Goal: Navigation & Orientation: Find specific page/section

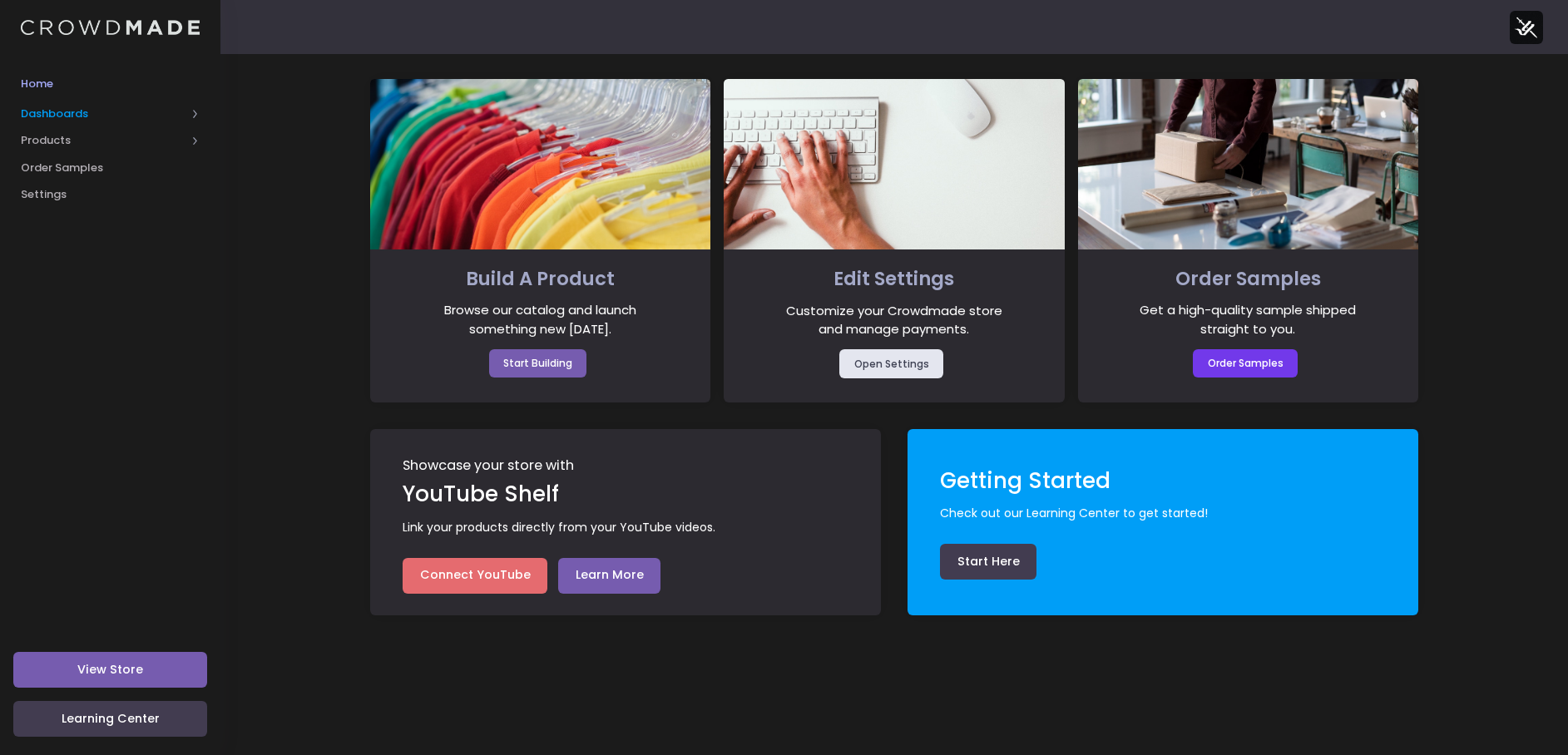
click at [57, 122] on span "Dashboards" at bounding box center [110, 113] width 221 height 28
click at [57, 187] on span "Products" at bounding box center [103, 195] width 165 height 17
click at [67, 280] on span "Order Samples" at bounding box center [109, 276] width 179 height 17
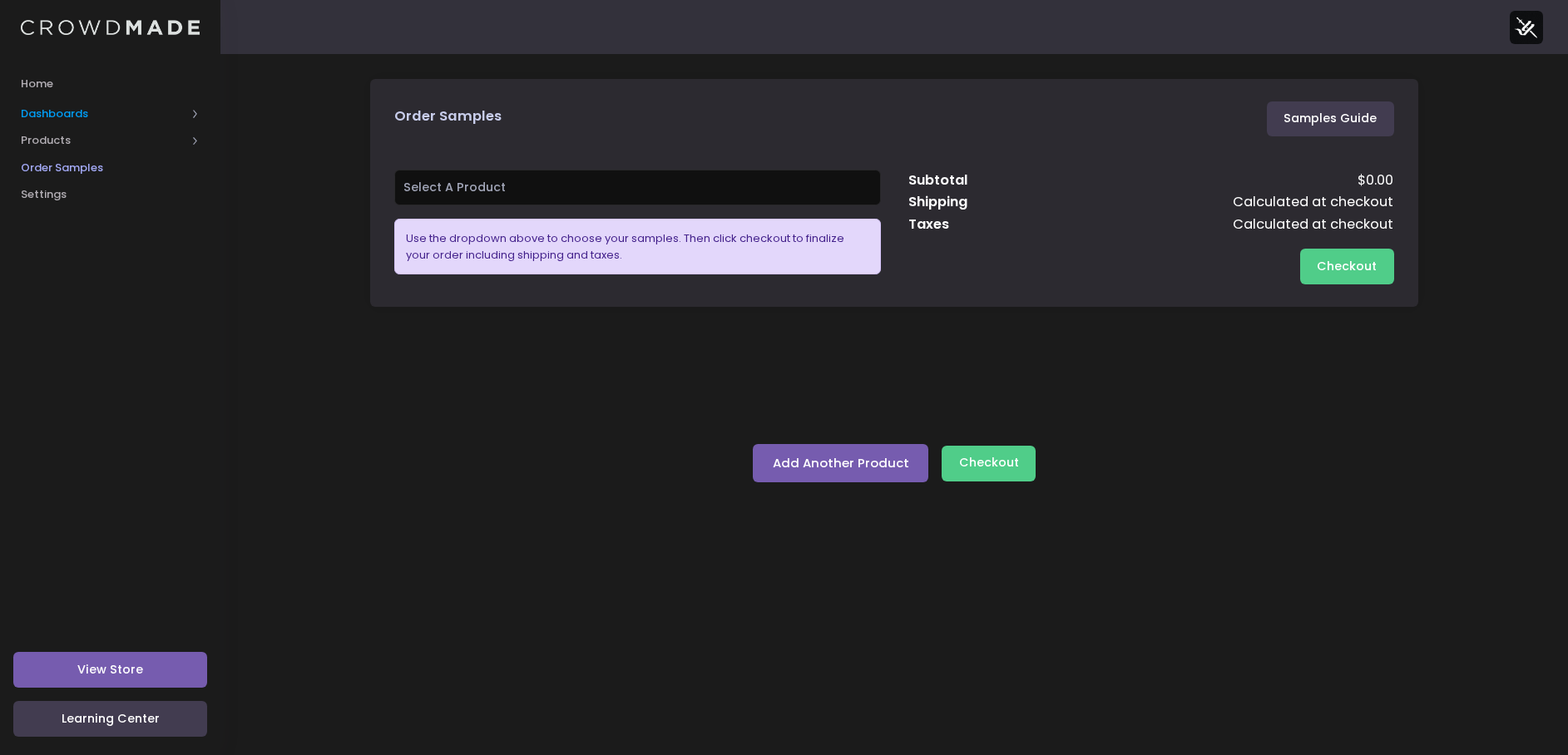
click at [60, 114] on span "Dashboards" at bounding box center [103, 114] width 165 height 17
click at [62, 139] on span "Overview" at bounding box center [125, 140] width 152 height 17
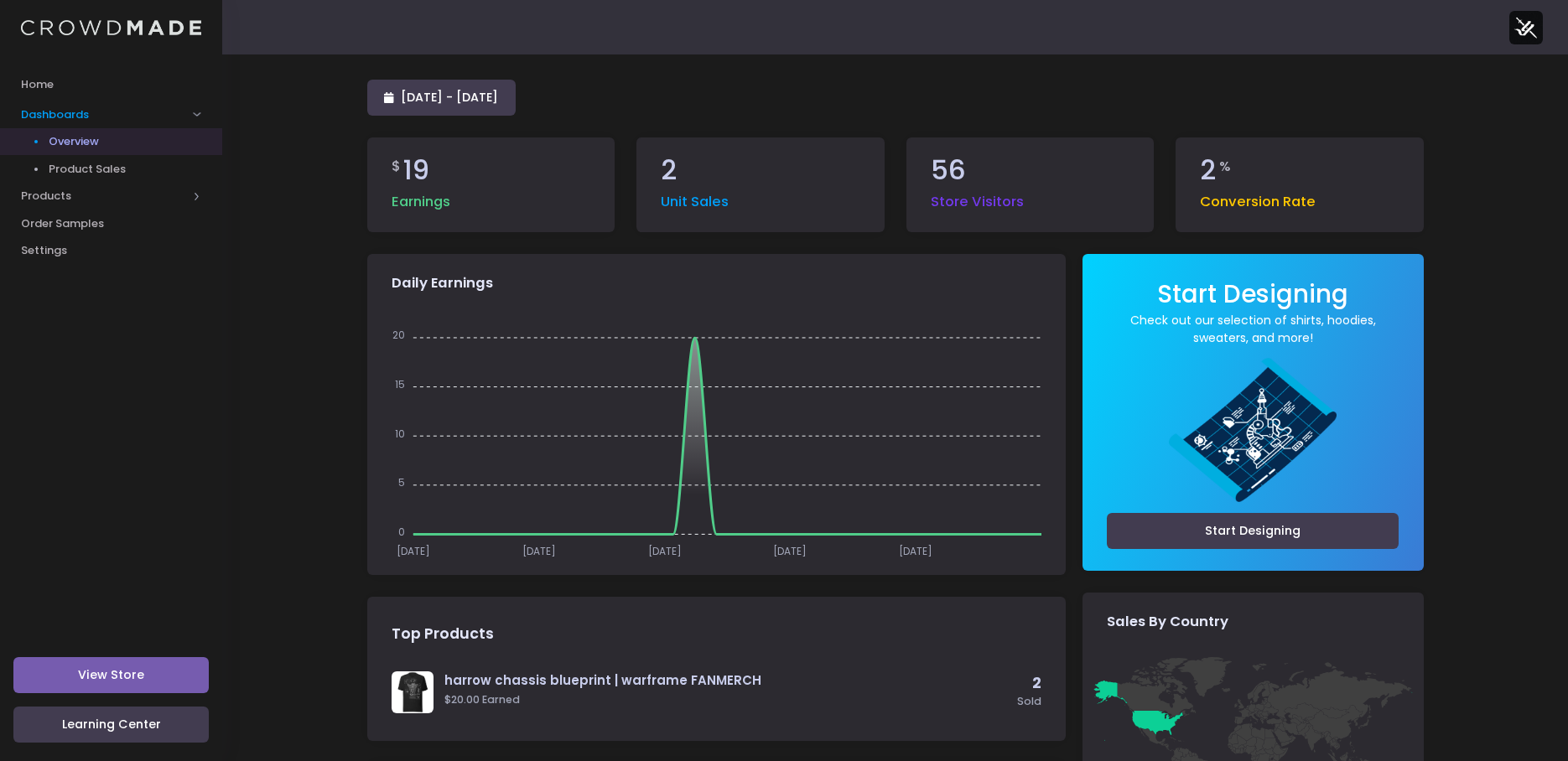
click at [70, 164] on span "Product Sales" at bounding box center [126, 169] width 154 height 17
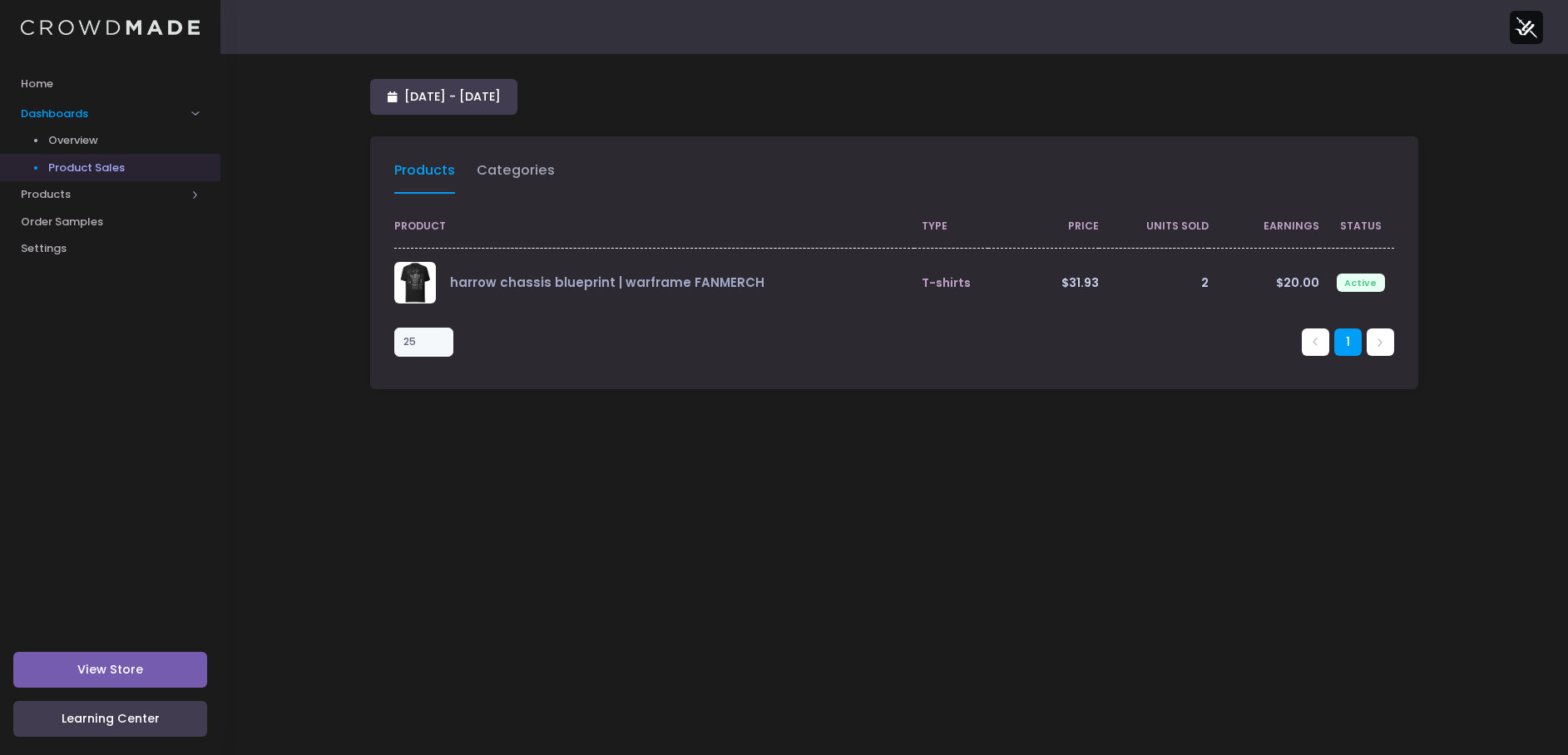
select select "25"
click at [541, 183] on link "Categories" at bounding box center [515, 174] width 78 height 39
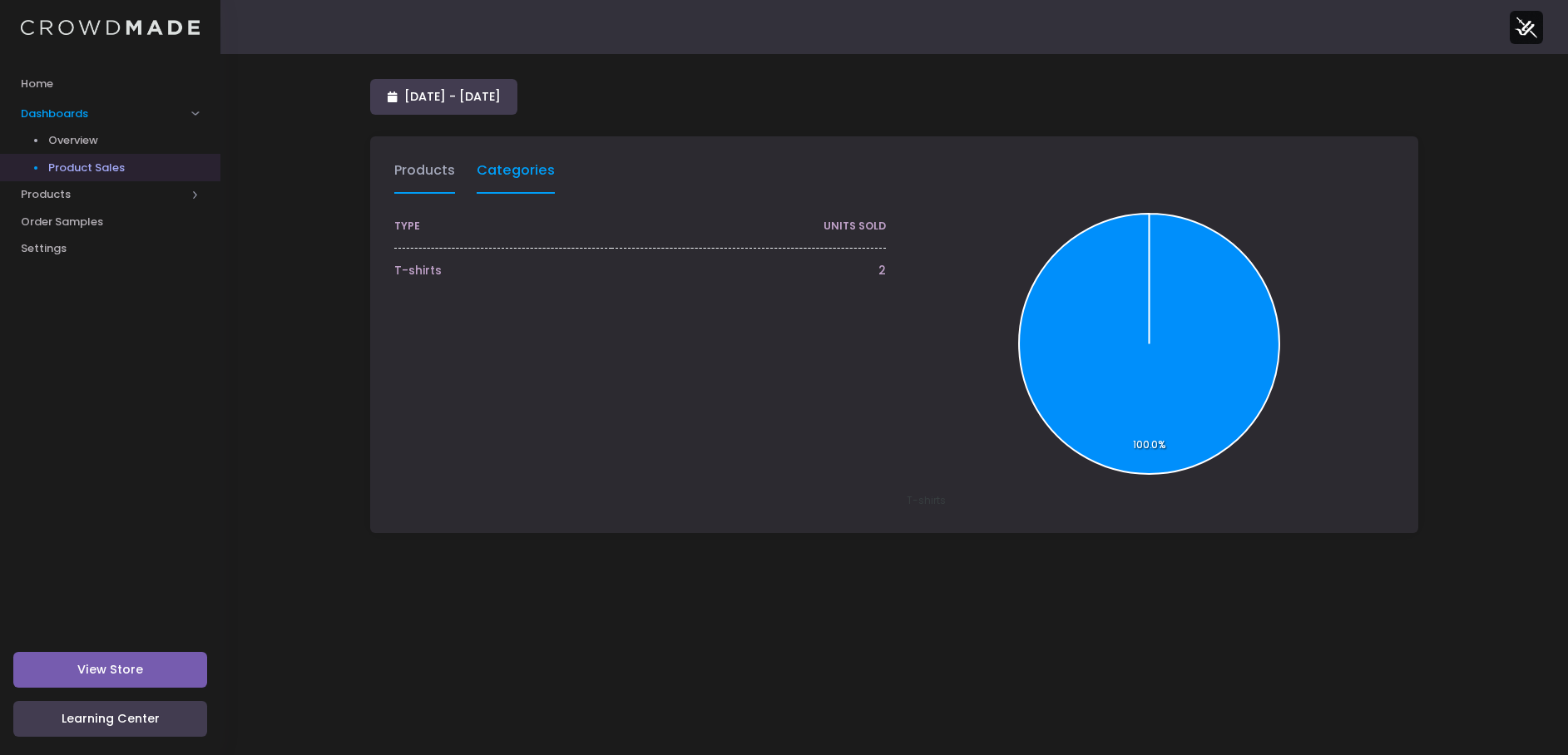
click at [422, 175] on link "Products" at bounding box center [425, 174] width 61 height 39
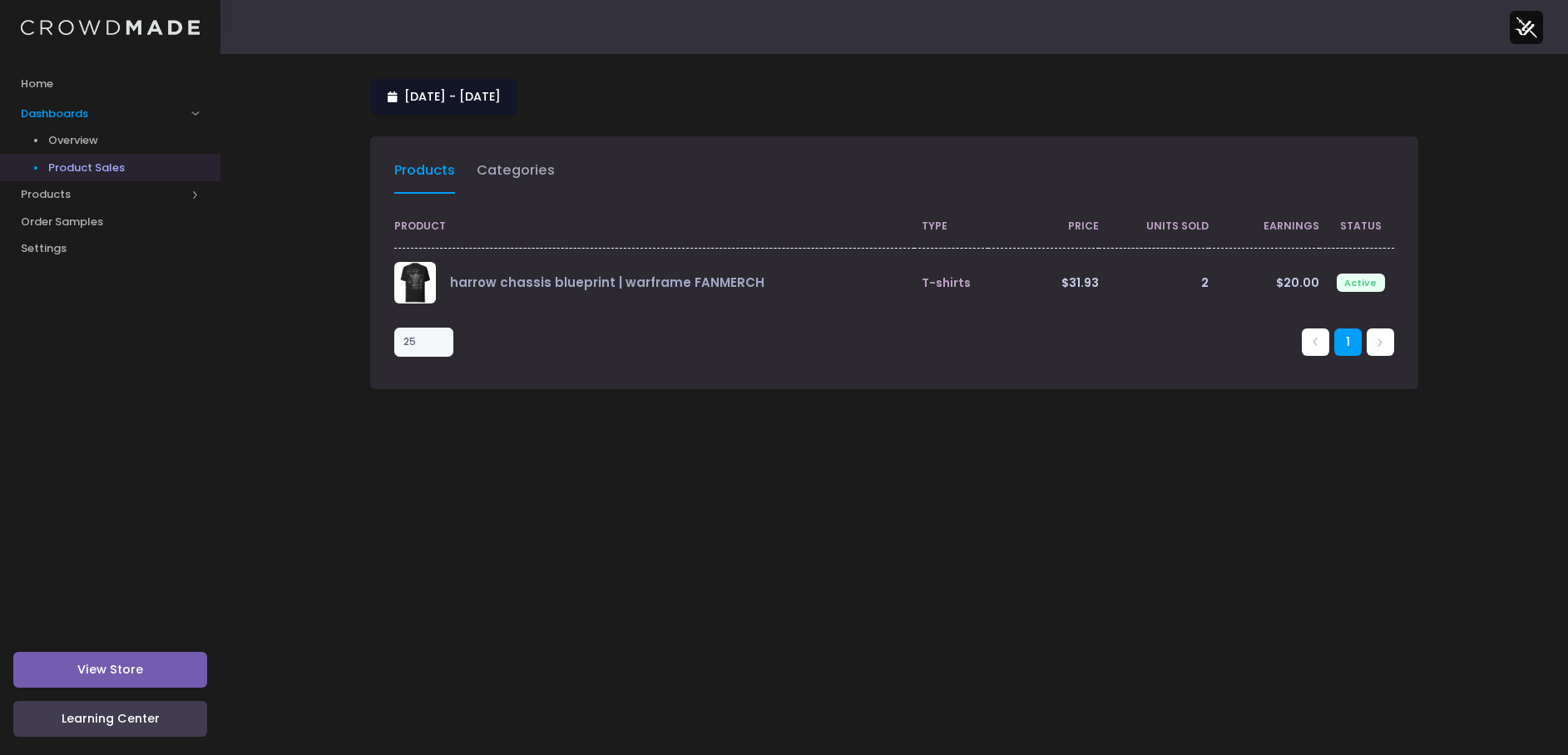
click at [496, 98] on span "[DATE] - [DATE]" at bounding box center [453, 96] width 97 height 17
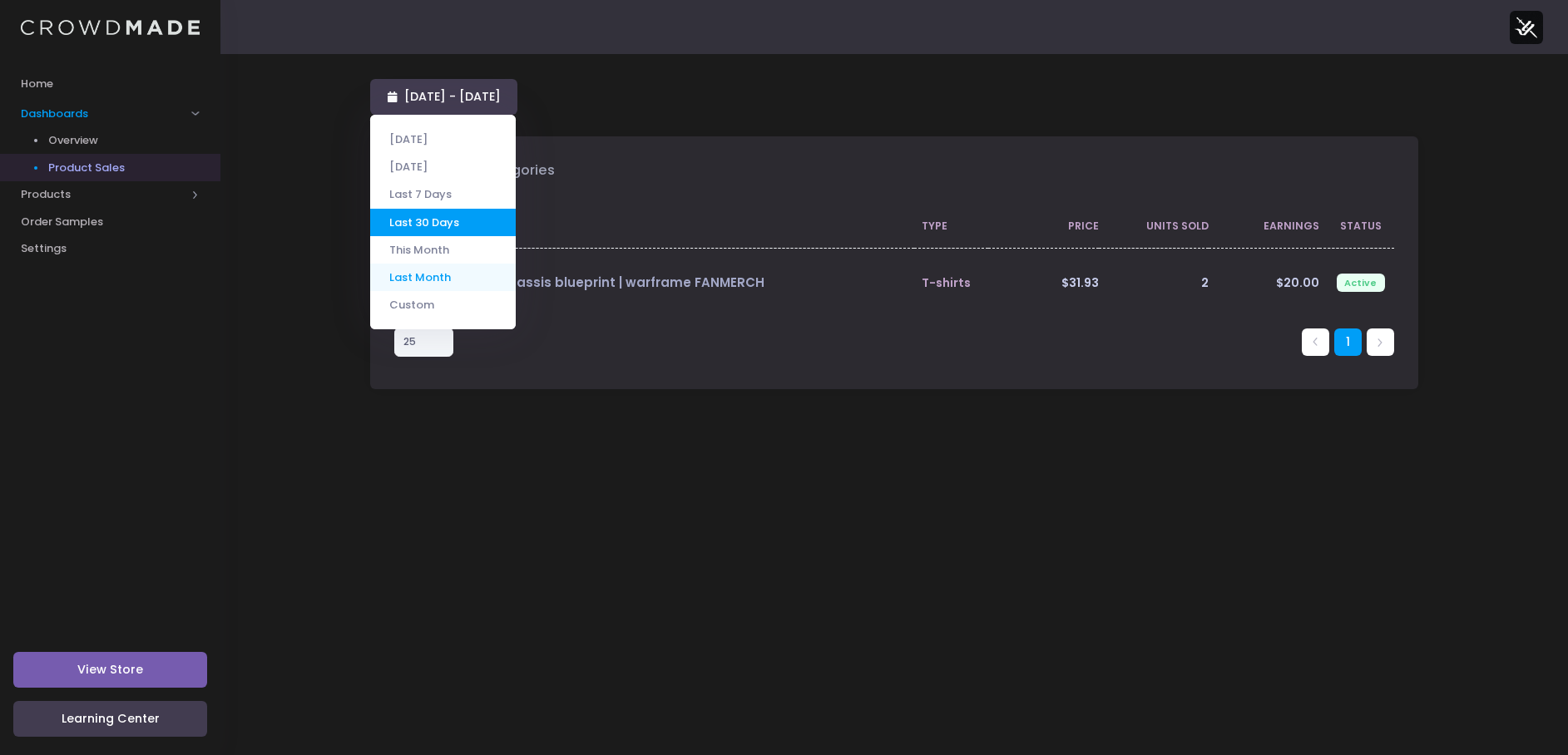
click at [423, 281] on li "Last Month" at bounding box center [443, 277] width 145 height 28
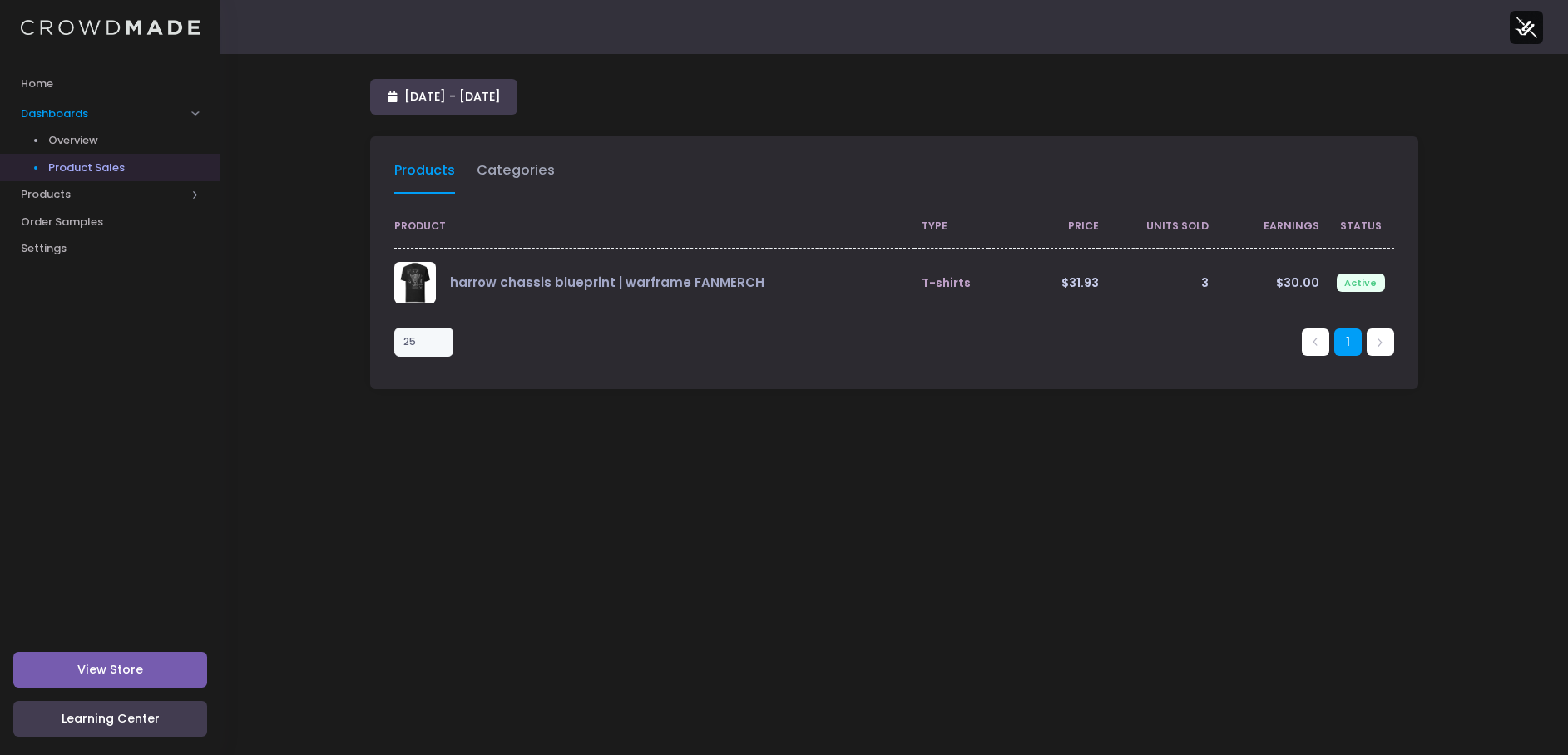
select select "25"
click at [518, 114] on link "1 August 2025 - 31 August 2025" at bounding box center [444, 97] width 147 height 36
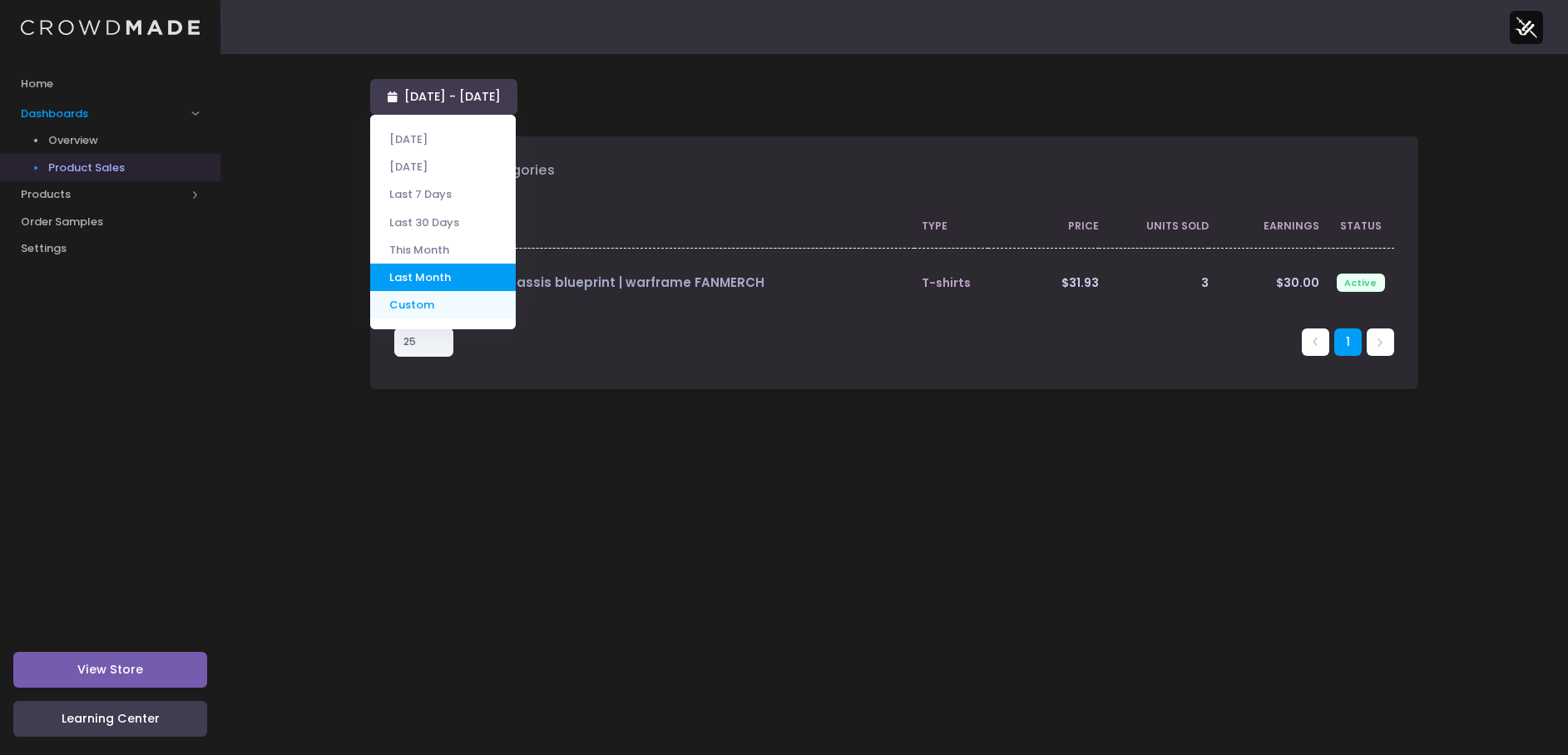
click at [418, 297] on li "Custom" at bounding box center [443, 305] width 145 height 28
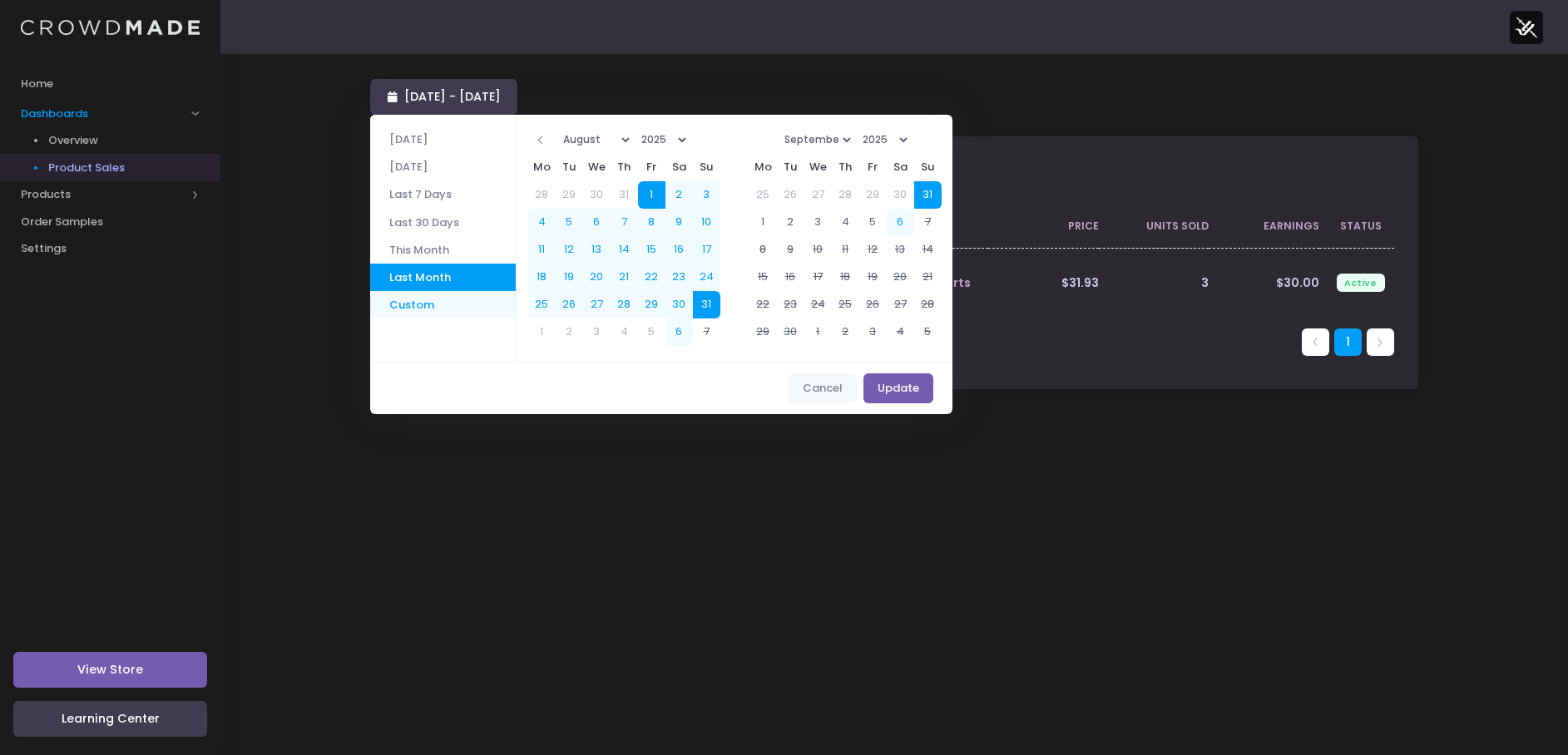
click at [414, 299] on li "Custom" at bounding box center [443, 305] width 145 height 28
click at [551, 135] on th at bounding box center [542, 139] width 28 height 28
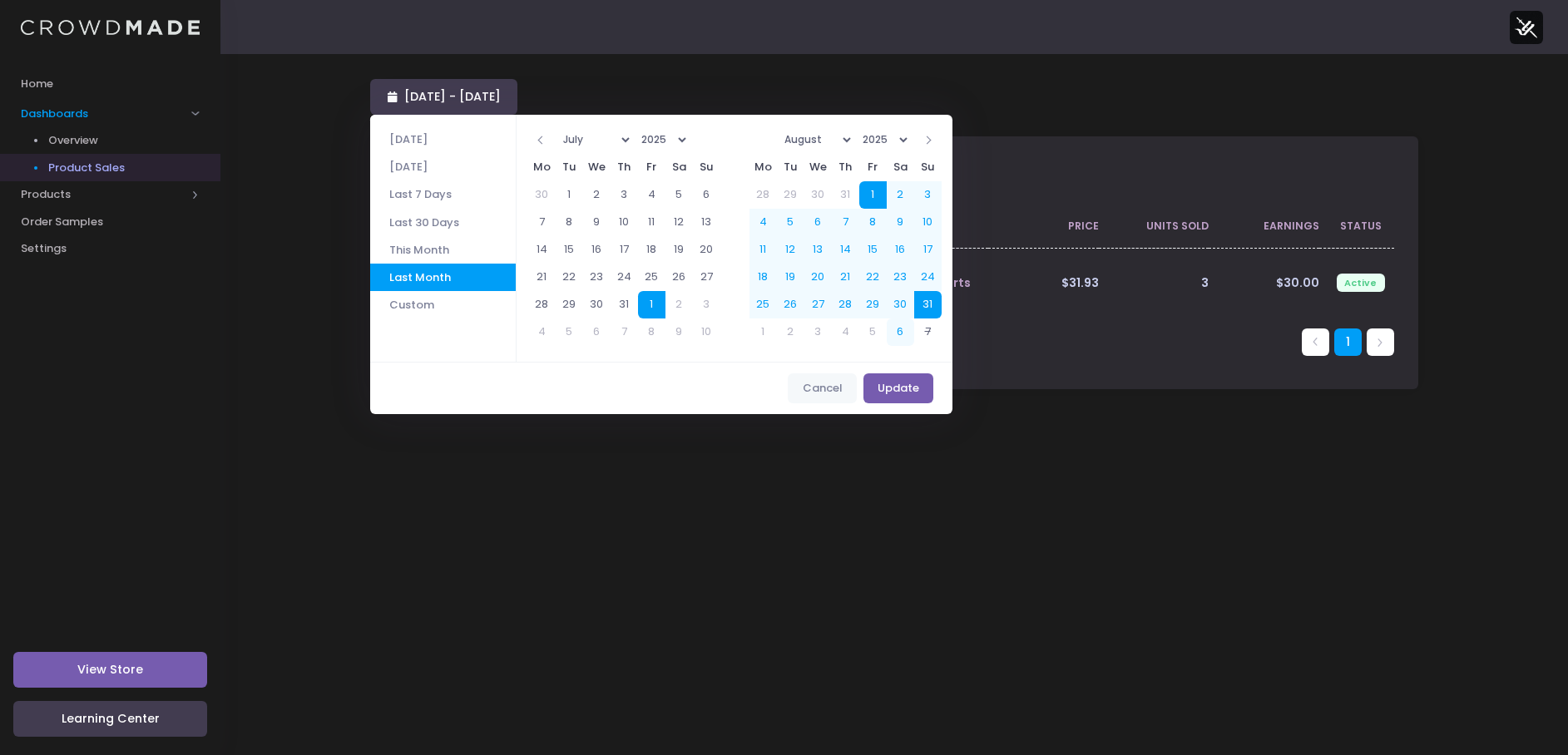
click at [691, 135] on select "2021 2022 2023 2024 2025" at bounding box center [663, 140] width 54 height 25
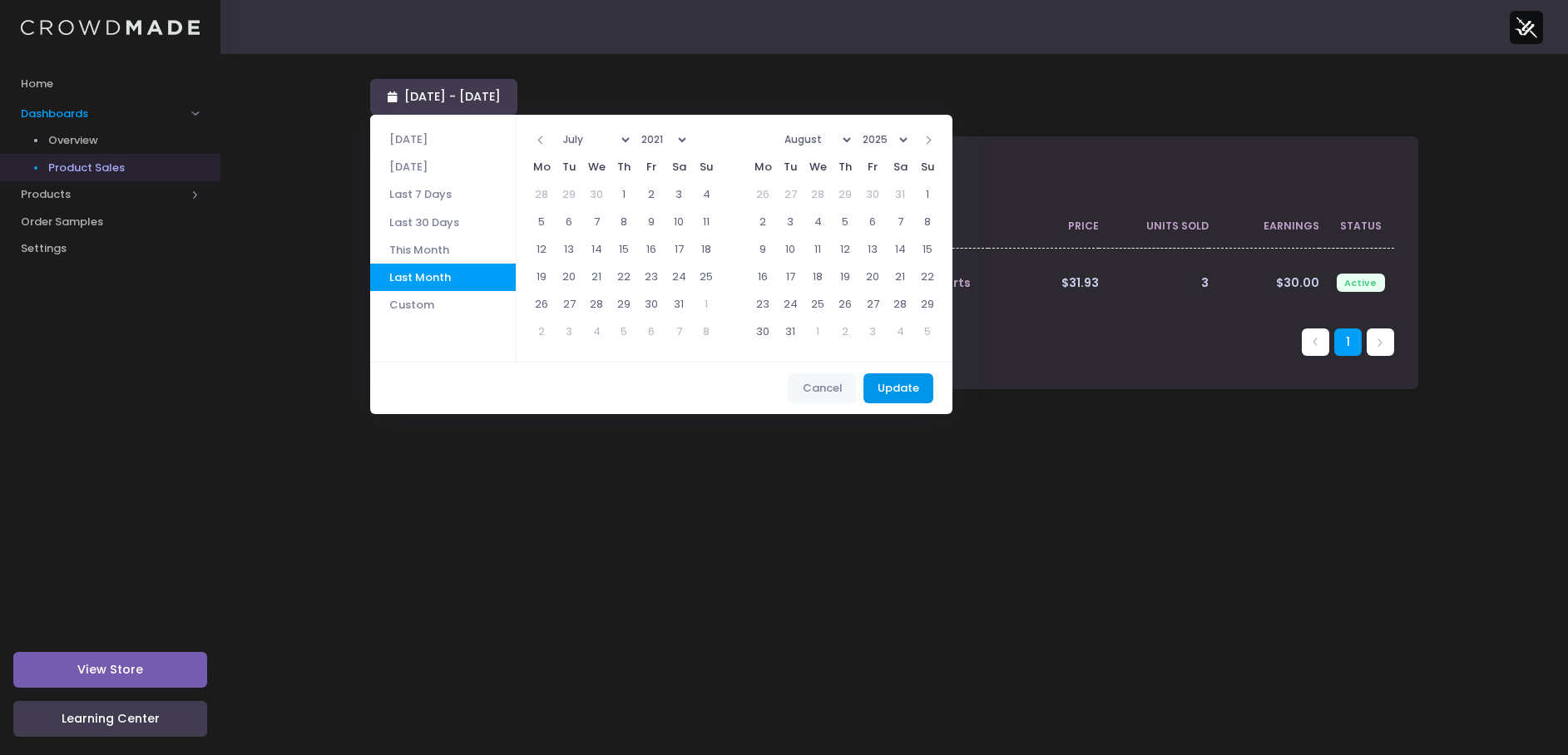
click at [905, 398] on button "Update" at bounding box center [899, 387] width 71 height 30
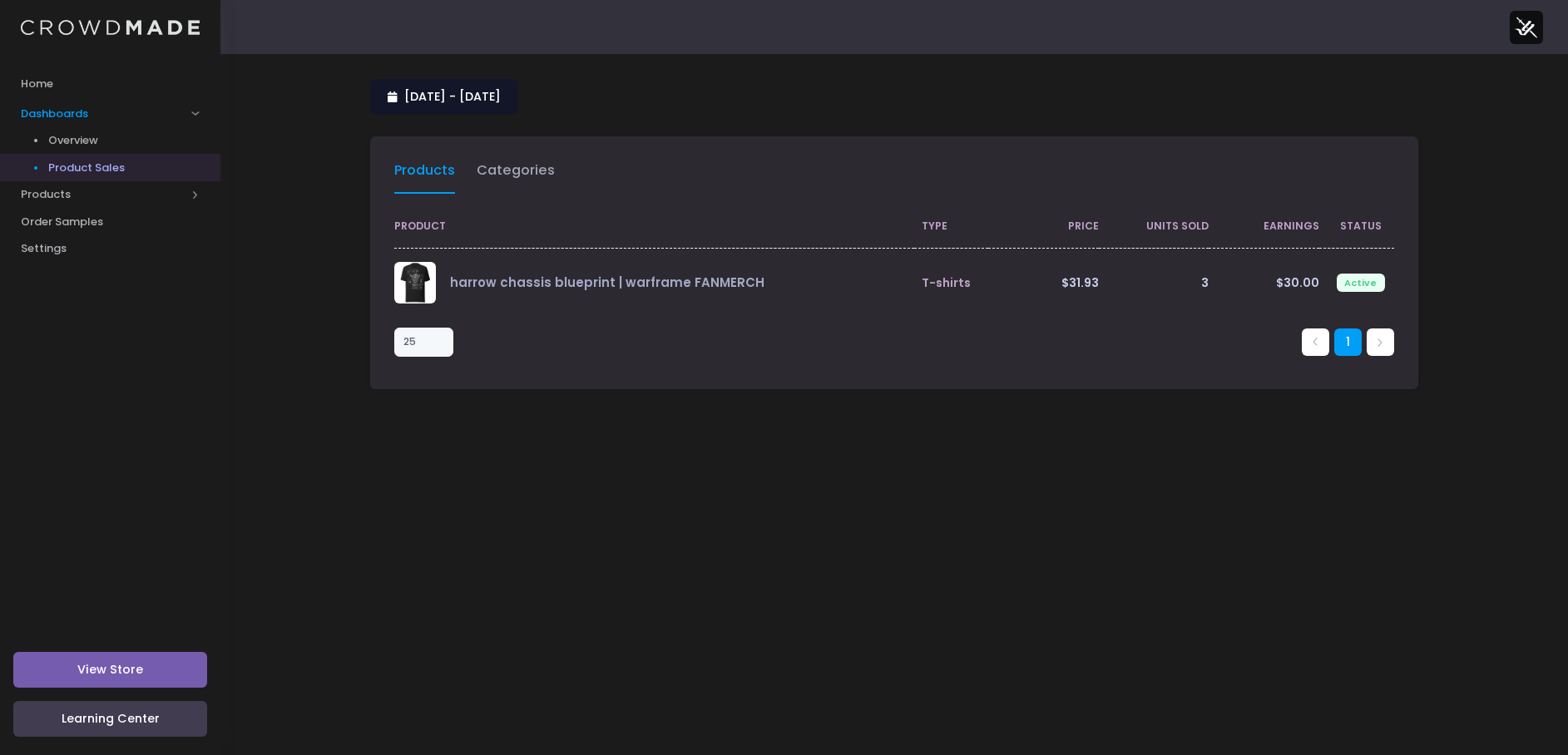
click at [501, 89] on span "1 August 2025 - 31 August 2025" at bounding box center [453, 96] width 97 height 17
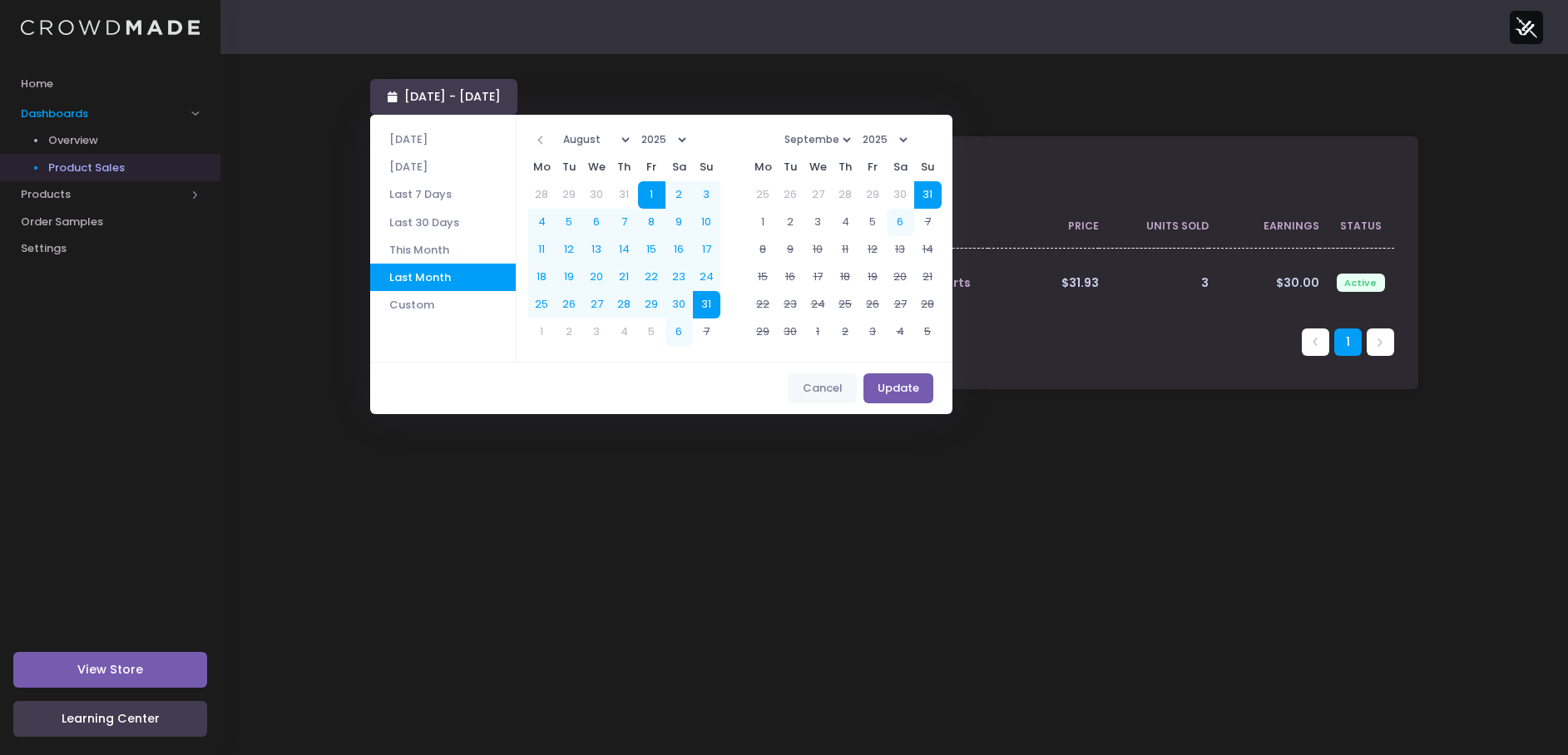
click at [691, 142] on select "2021 2022 2023 2024 2025" at bounding box center [663, 140] width 54 height 25
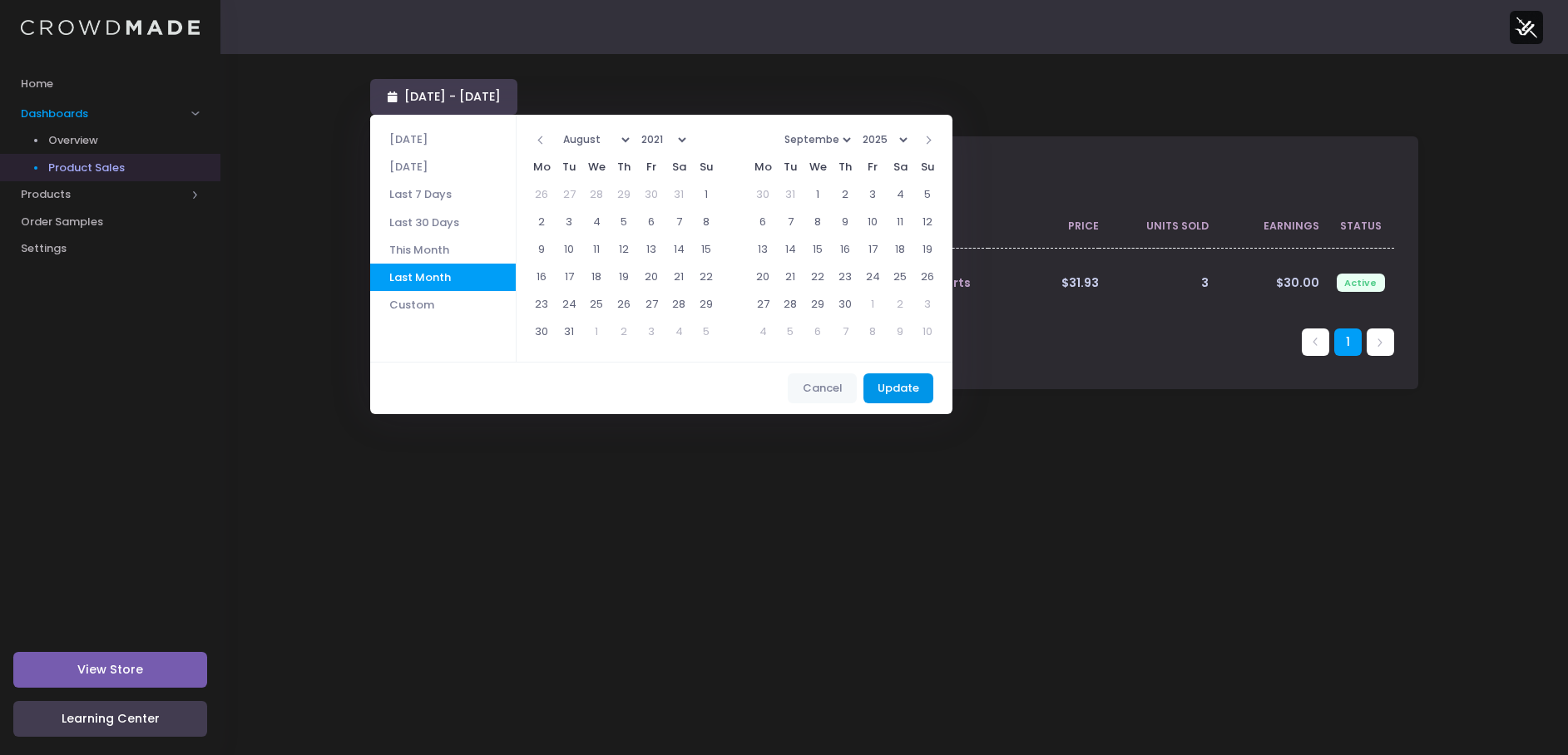
click at [906, 388] on button "Update" at bounding box center [899, 387] width 71 height 30
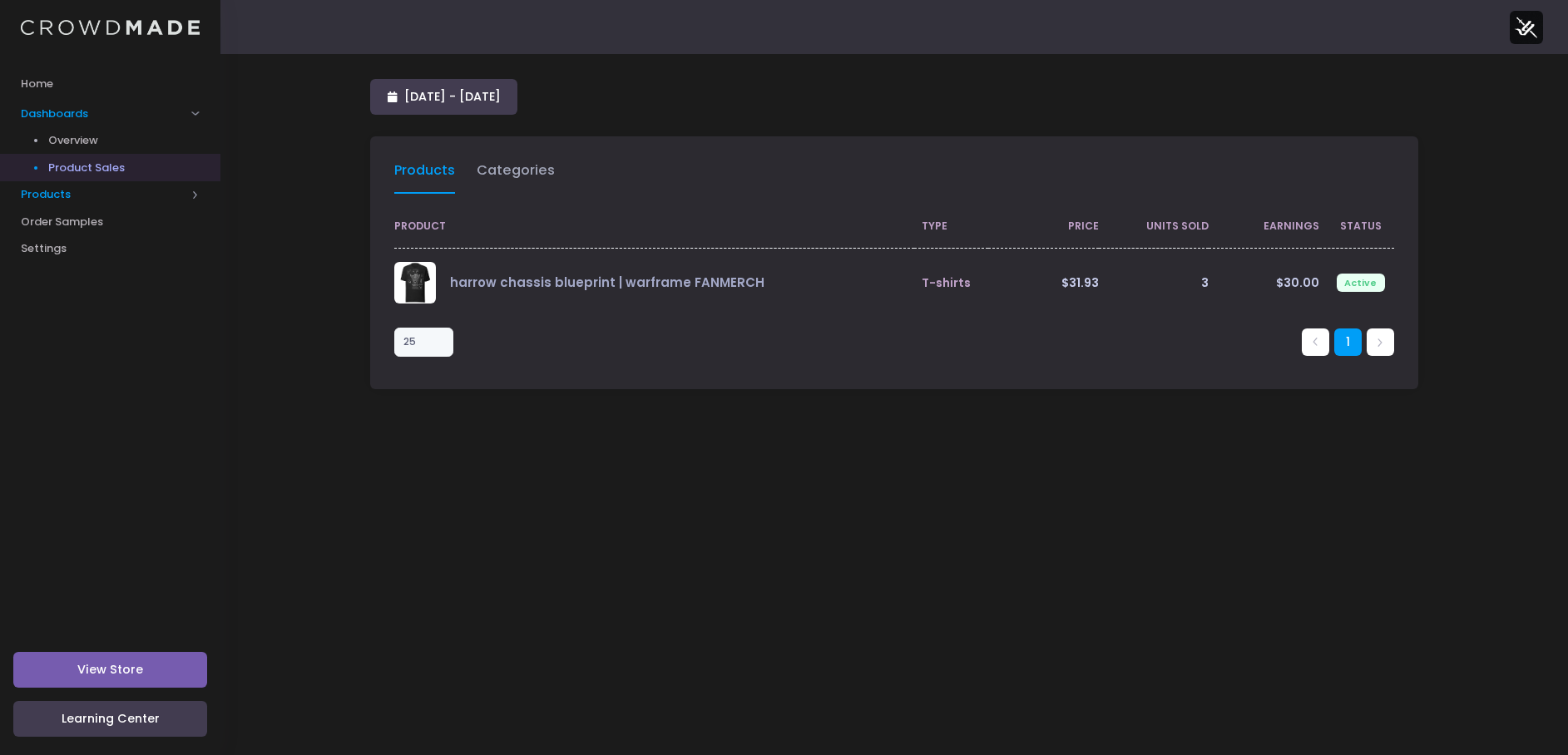
click at [41, 200] on span "Products" at bounding box center [103, 195] width 165 height 17
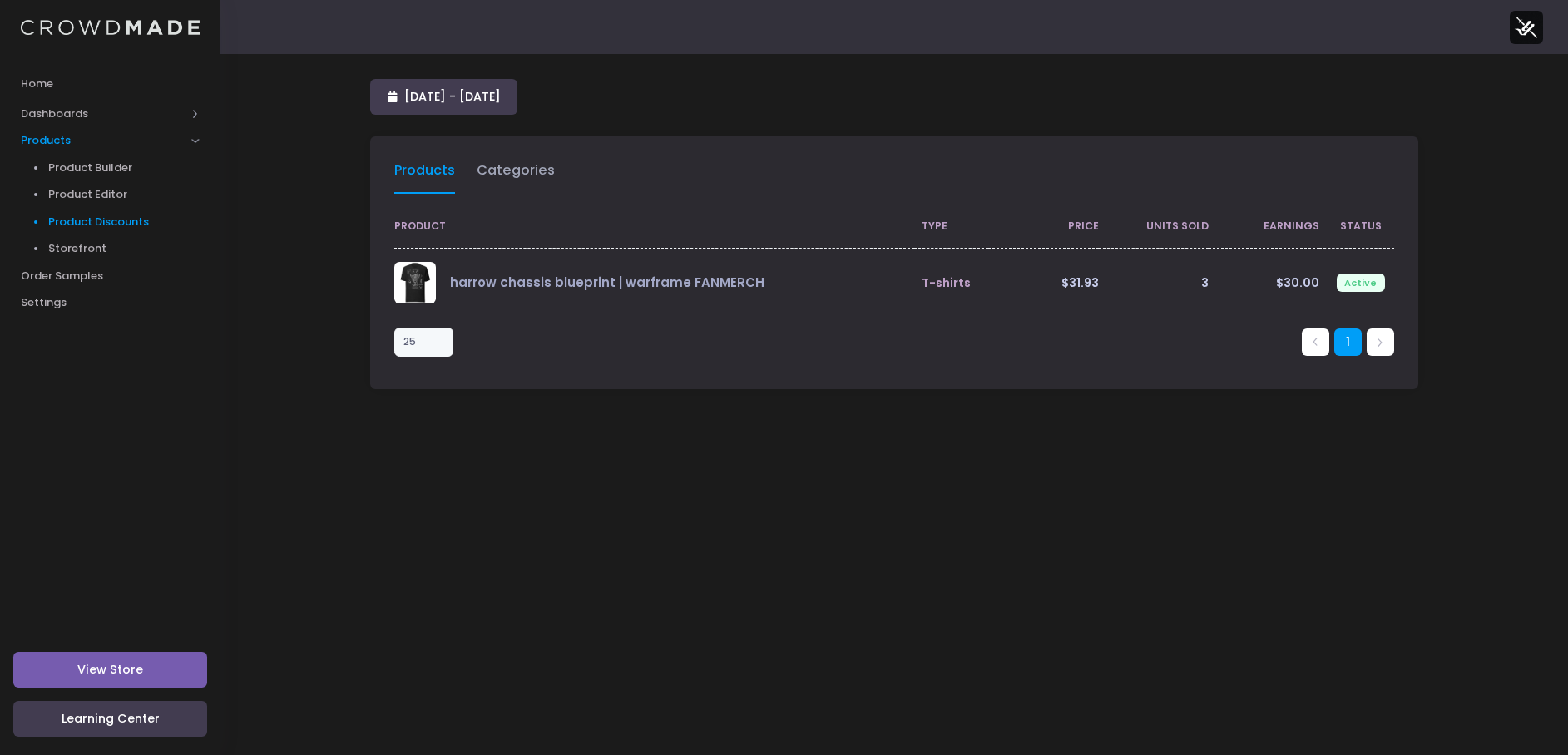
click at [65, 230] on span "Product Discounts" at bounding box center [125, 221] width 152 height 17
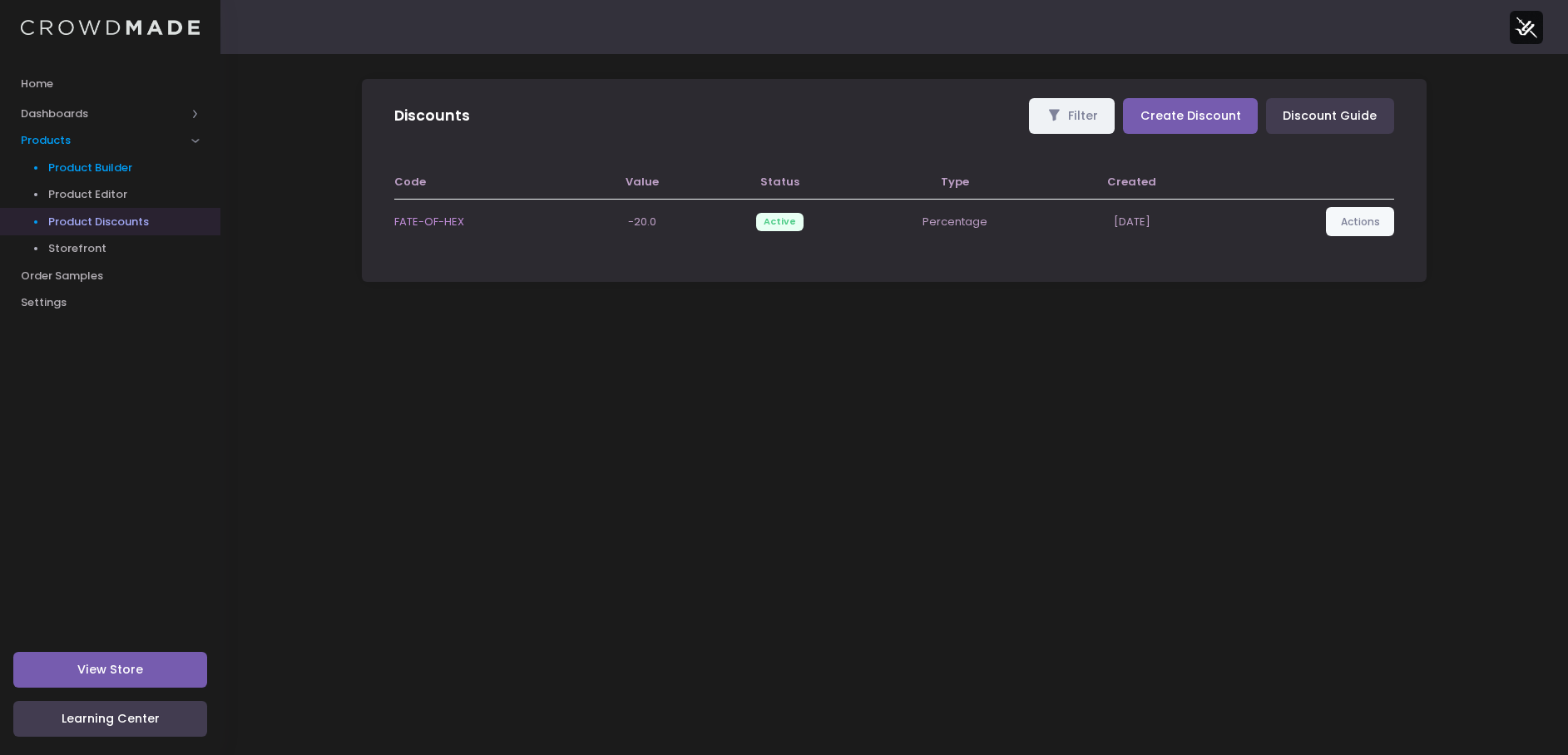
click at [86, 173] on span "Product Builder" at bounding box center [125, 168] width 152 height 17
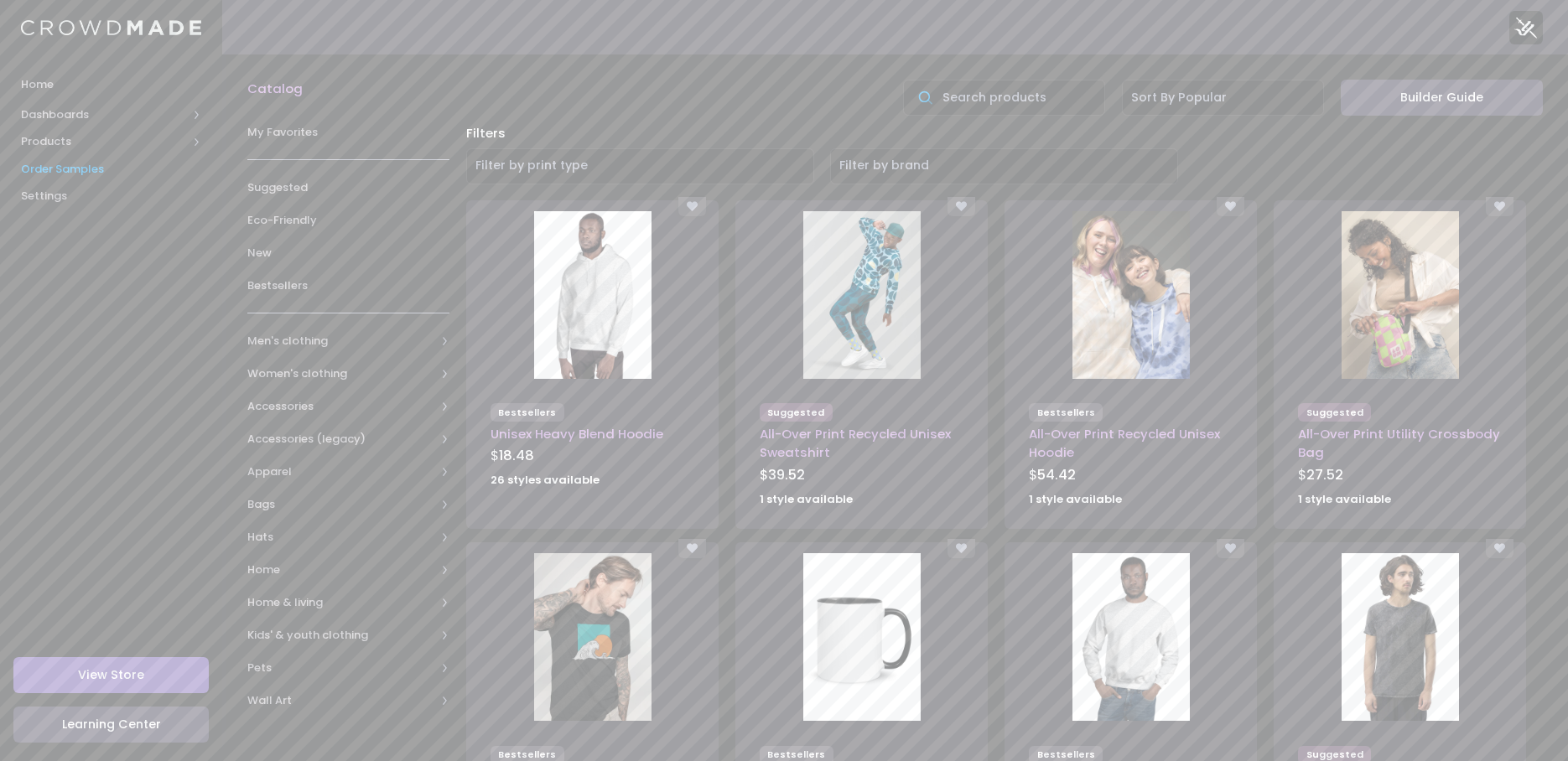
click at [71, 178] on link "Order Samples" at bounding box center [111, 169] width 222 height 28
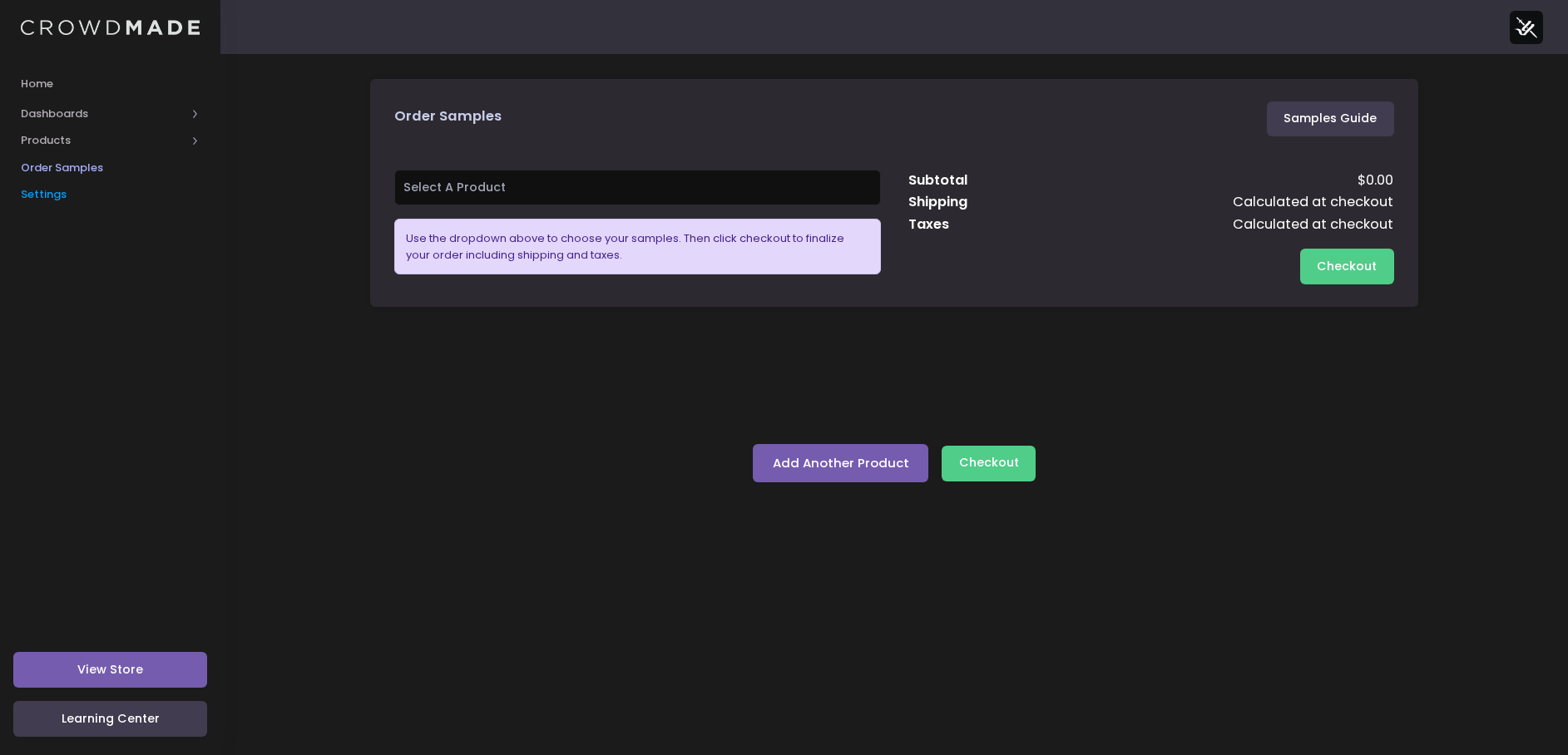
click at [56, 190] on span "Settings" at bounding box center [109, 195] width 179 height 17
